Goal: Information Seeking & Learning: Check status

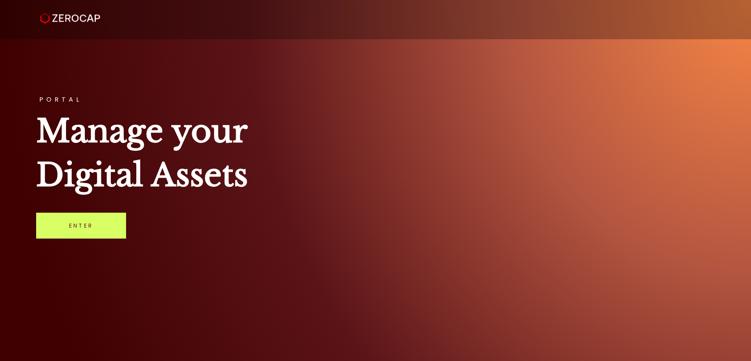
click at [282, 204] on div "PORTAL Manage your Digital Assets Enter" at bounding box center [375, 180] width 751 height 361
drag, startPoint x: 36, startPoint y: 209, endPoint x: 75, endPoint y: 223, distance: 41.3
click at [51, 221] on div "PORTAL Manage your Digital Assets Enter" at bounding box center [375, 180] width 751 height 361
click at [75, 223] on link "Enter" at bounding box center [81, 226] width 90 height 26
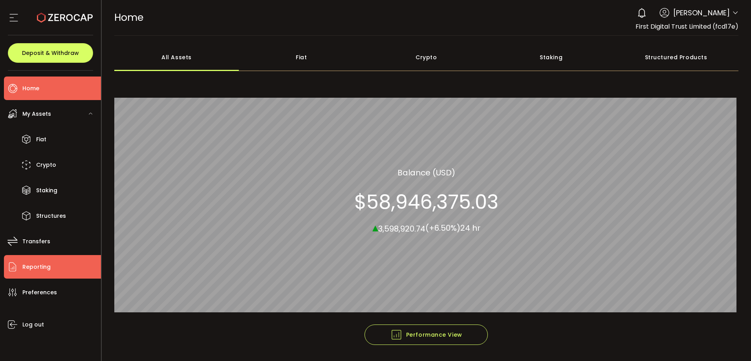
drag, startPoint x: 39, startPoint y: 262, endPoint x: 43, endPoint y: 259, distance: 4.9
click at [39, 262] on span "Reporting" at bounding box center [36, 267] width 28 height 11
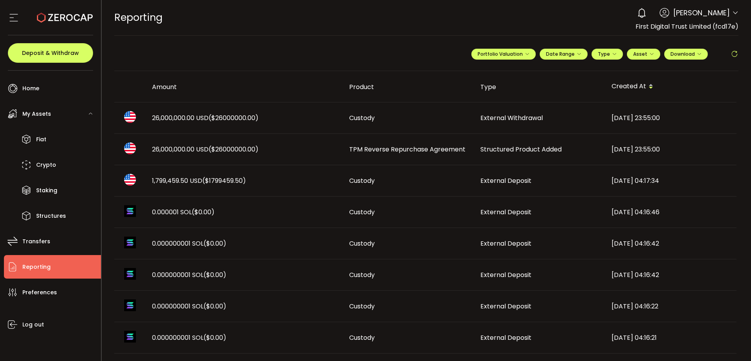
click at [320, 185] on td "1,799,459.50 USD ($1799459.50)" at bounding box center [244, 180] width 197 height 31
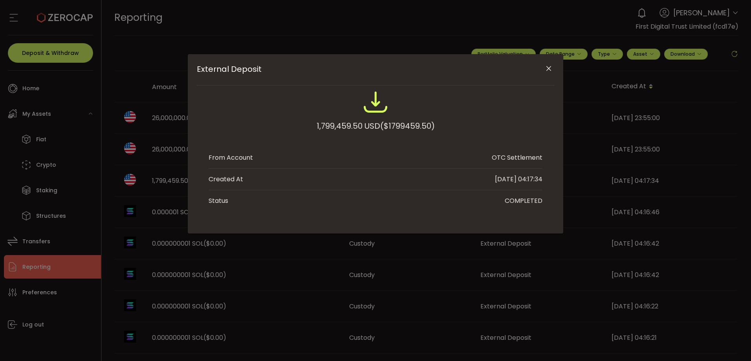
click at [413, 116] on div "External Deposit" at bounding box center [376, 104] width 334 height 29
click at [414, 128] on span "($1799459.50)" at bounding box center [407, 126] width 55 height 14
click at [418, 131] on span "($1799459.50)" at bounding box center [407, 126] width 55 height 14
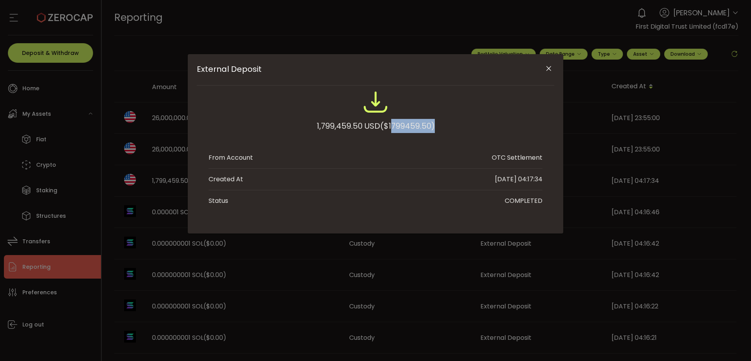
click at [550, 70] on icon "Close" at bounding box center [549, 69] width 8 height 8
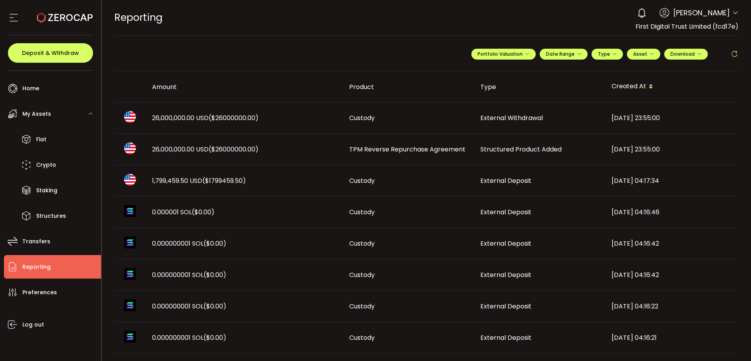
click at [330, 65] on div "**********" at bounding box center [426, 58] width 625 height 28
